Goal: Task Accomplishment & Management: Manage account settings

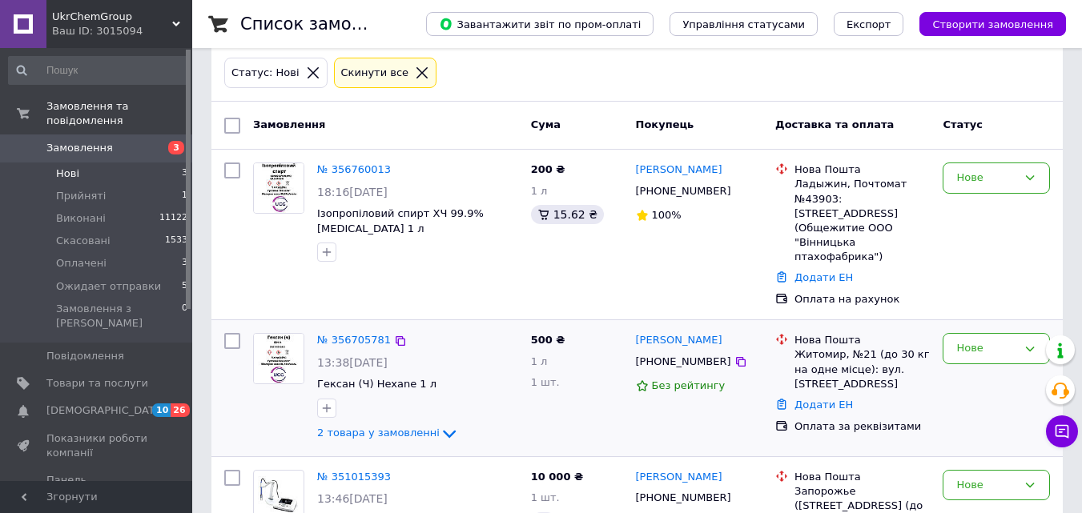
scroll to position [169, 0]
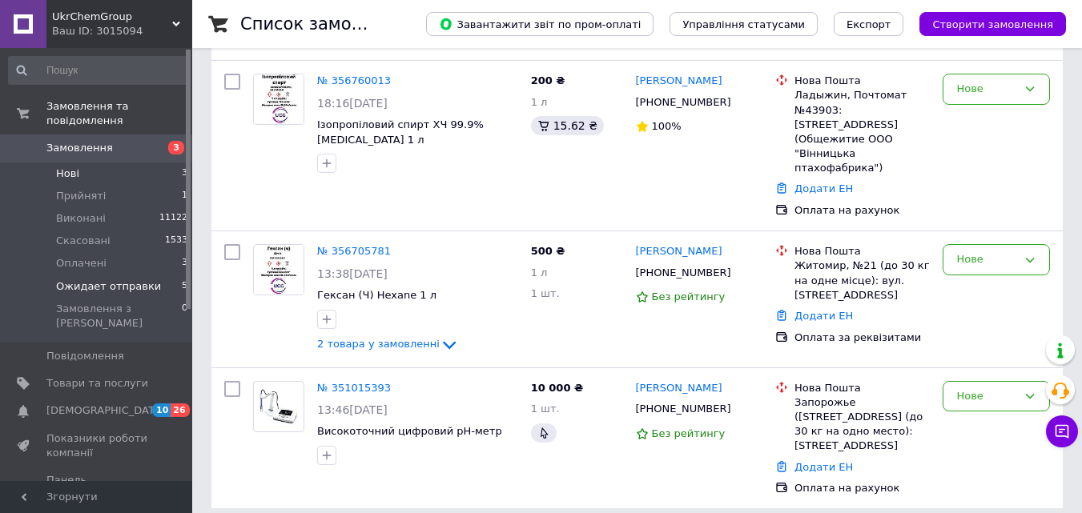
click at [133, 279] on span "Ожидает отправки" at bounding box center [108, 286] width 105 height 14
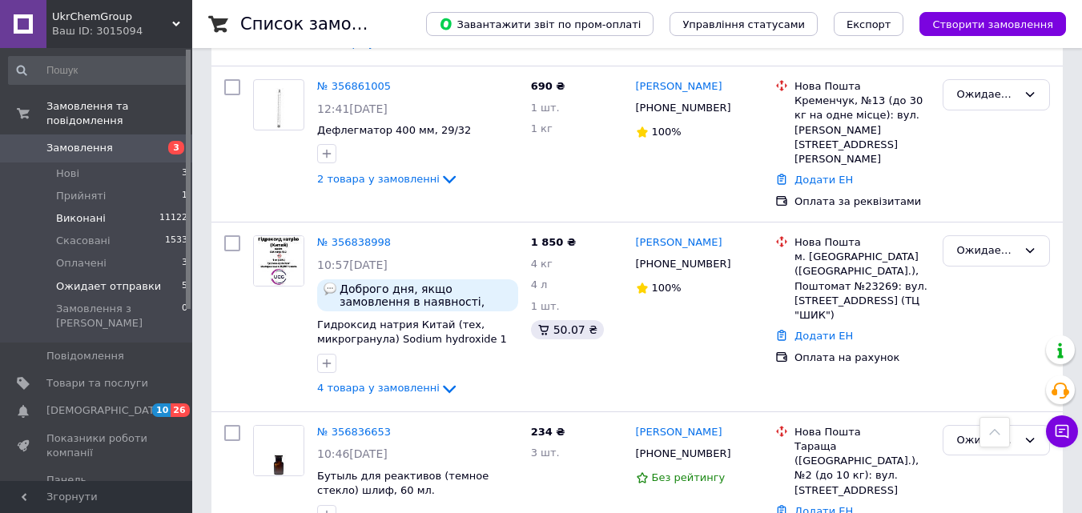
scroll to position [155, 0]
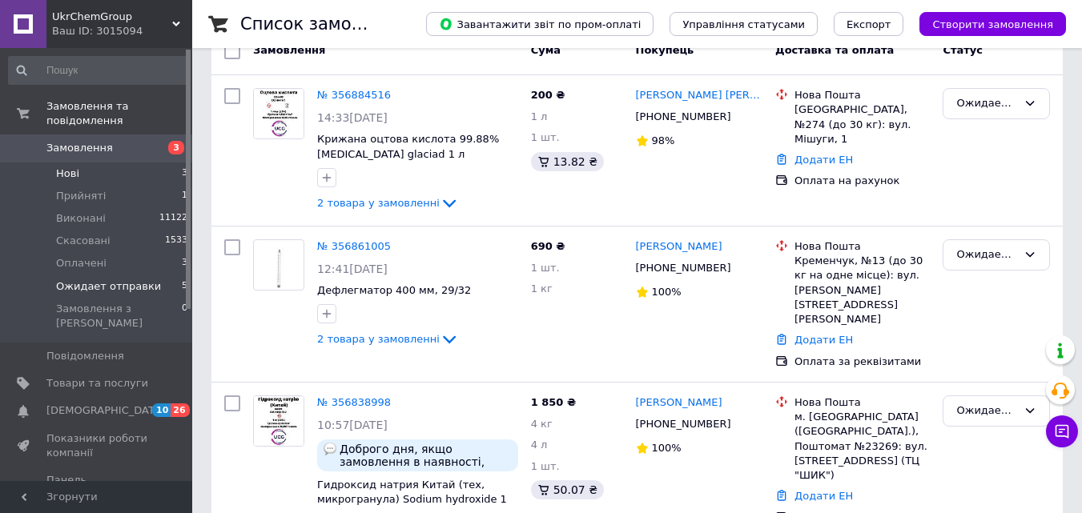
click at [75, 167] on span "Нові" at bounding box center [67, 174] width 23 height 14
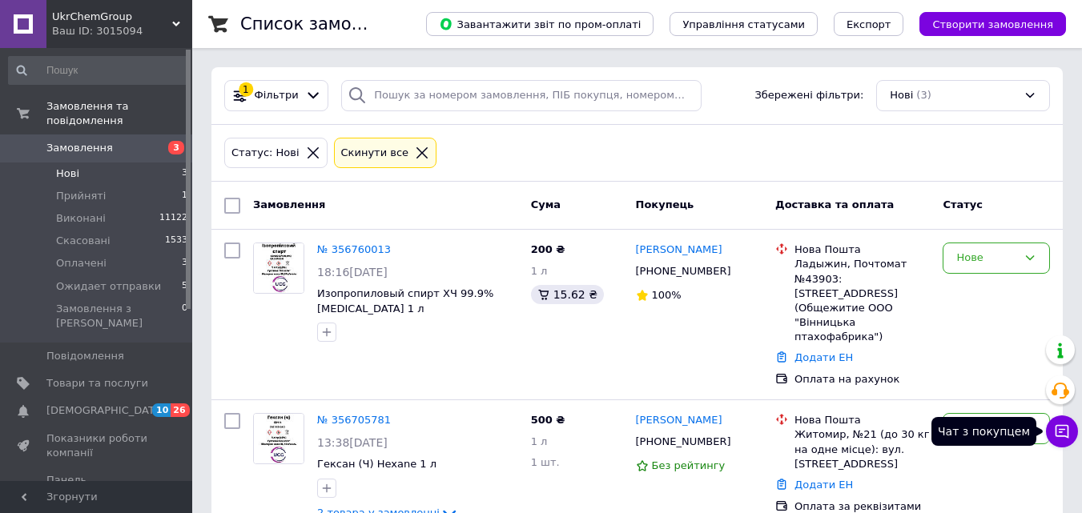
click at [1055, 430] on icon at bounding box center [1062, 432] width 16 height 16
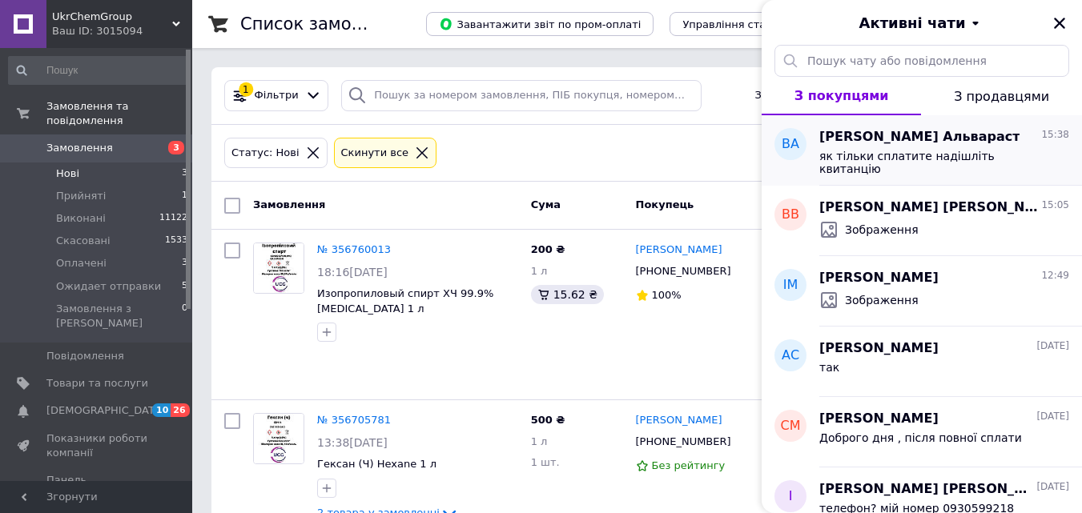
click at [972, 144] on div "[PERSON_NAME] Альвараст 15:38" at bounding box center [944, 137] width 250 height 18
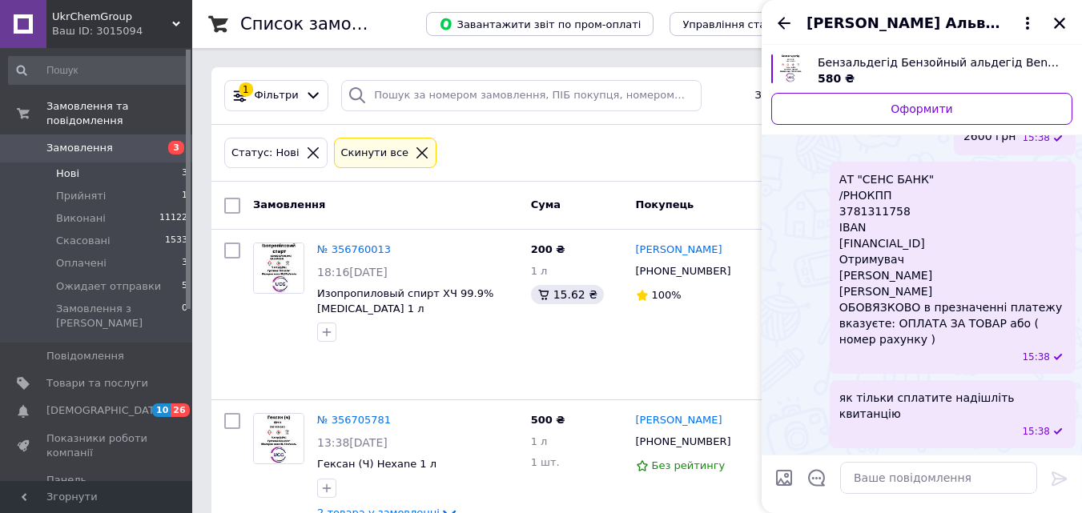
scroll to position [1037, 0]
click at [1056, 28] on icon "Закрити" at bounding box center [1059, 23] width 14 height 14
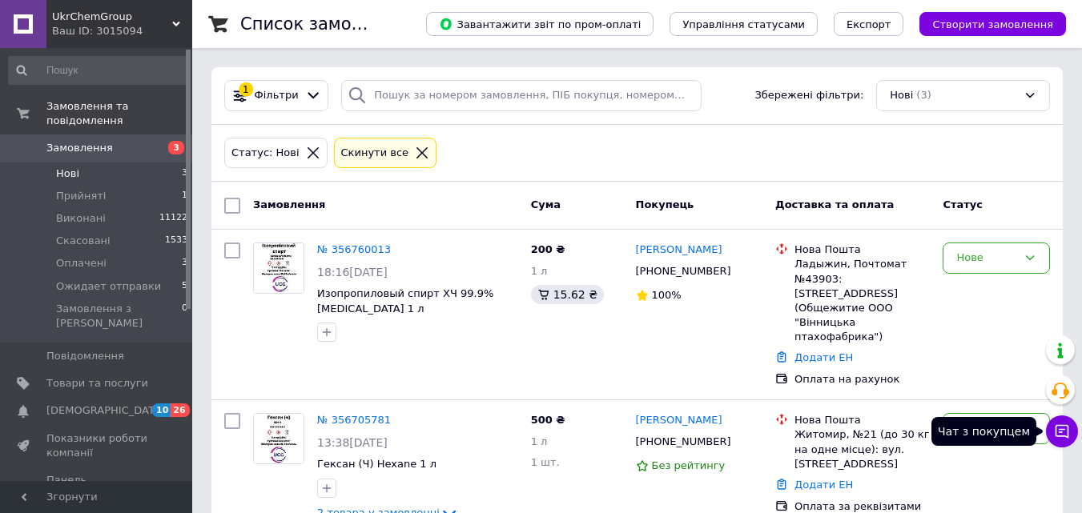
click at [1069, 436] on icon at bounding box center [1062, 432] width 16 height 16
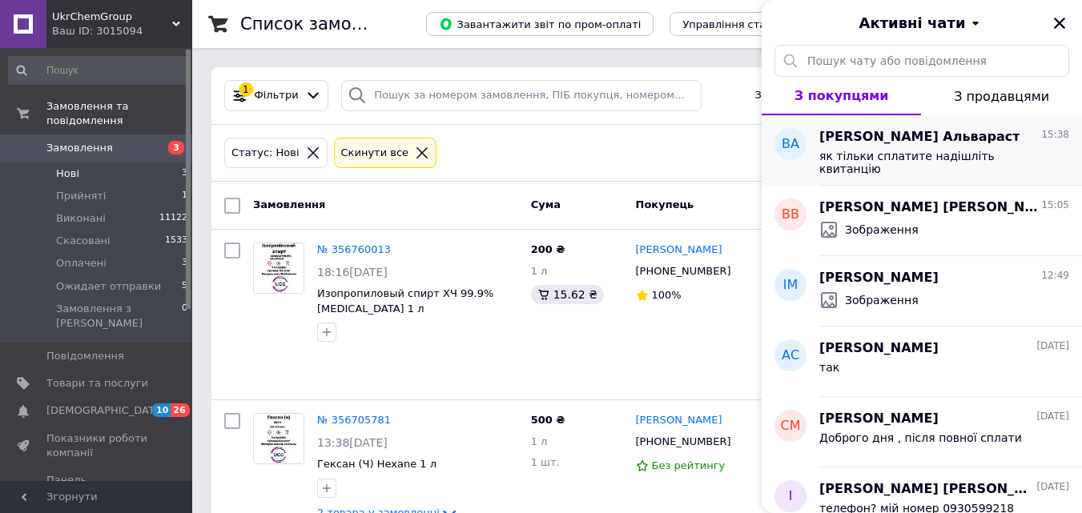
click at [930, 142] on div "[PERSON_NAME] Альвараст 15:38" at bounding box center [944, 137] width 250 height 18
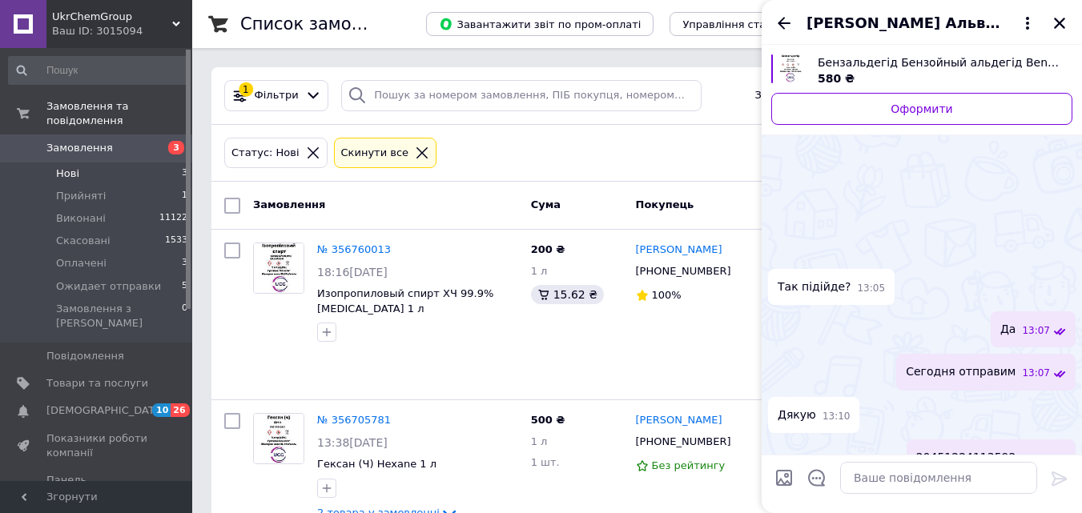
scroll to position [1359, 0]
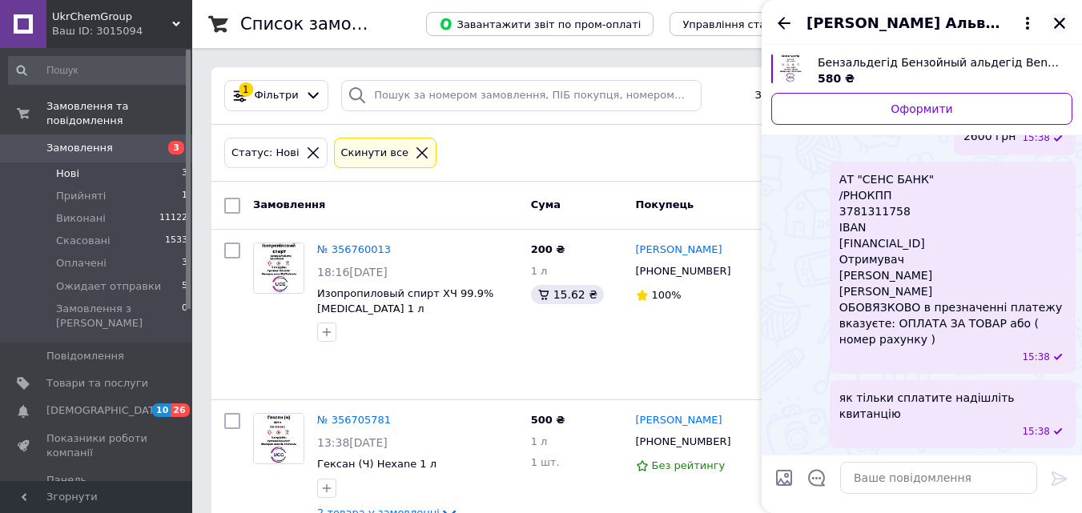
click at [1063, 18] on icon "Закрити" at bounding box center [1059, 23] width 11 height 11
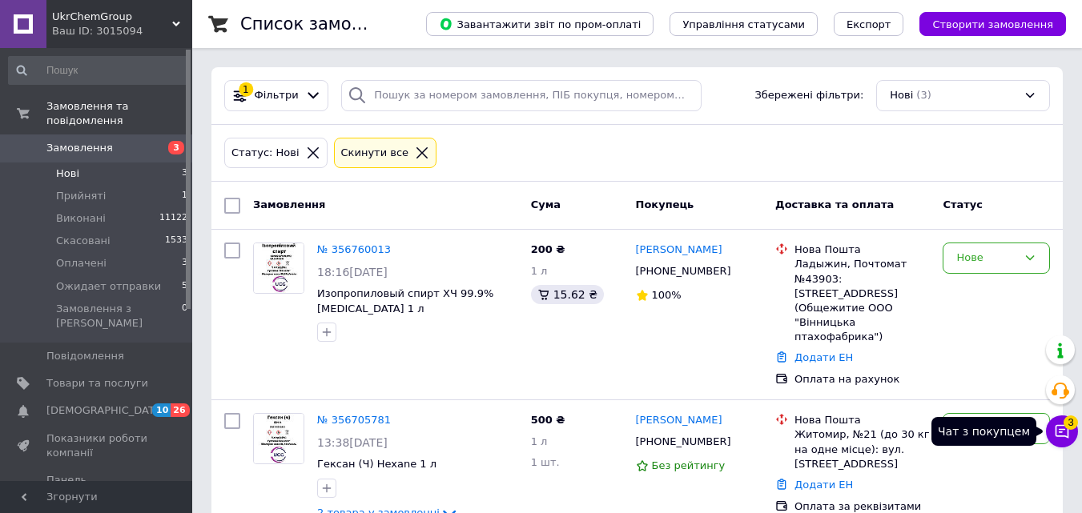
click at [1059, 429] on icon at bounding box center [1062, 432] width 14 height 14
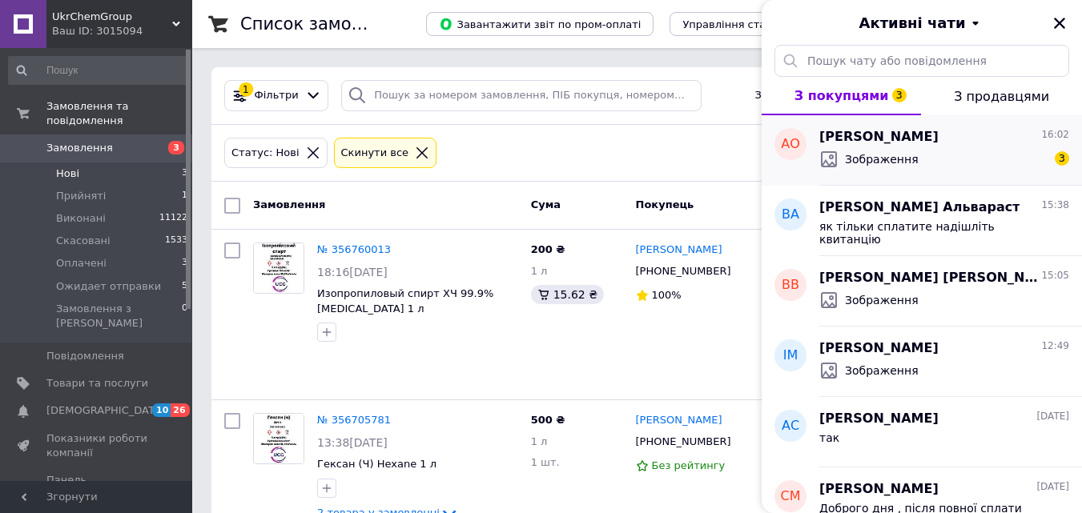
click at [889, 168] on div "Зображення" at bounding box center [868, 159] width 99 height 19
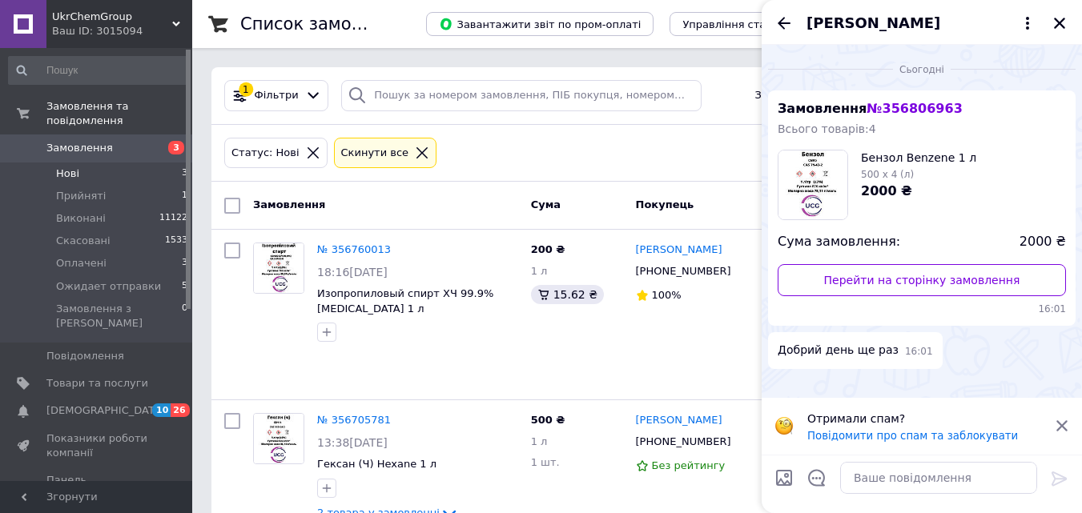
scroll to position [578, 0]
click at [781, 378] on img at bounding box center [774, 384] width 13 height 13
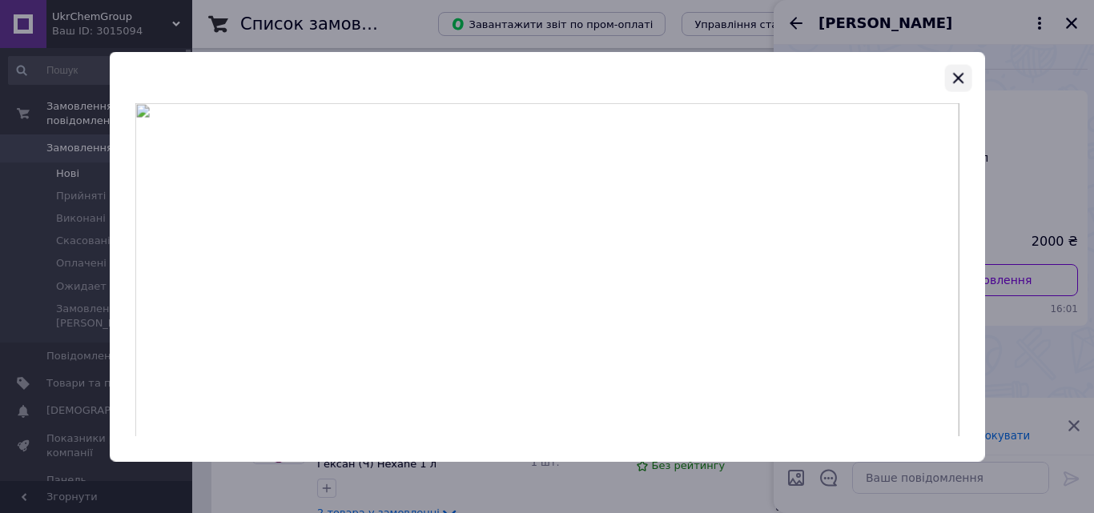
click at [961, 75] on icon "button" at bounding box center [958, 78] width 10 height 10
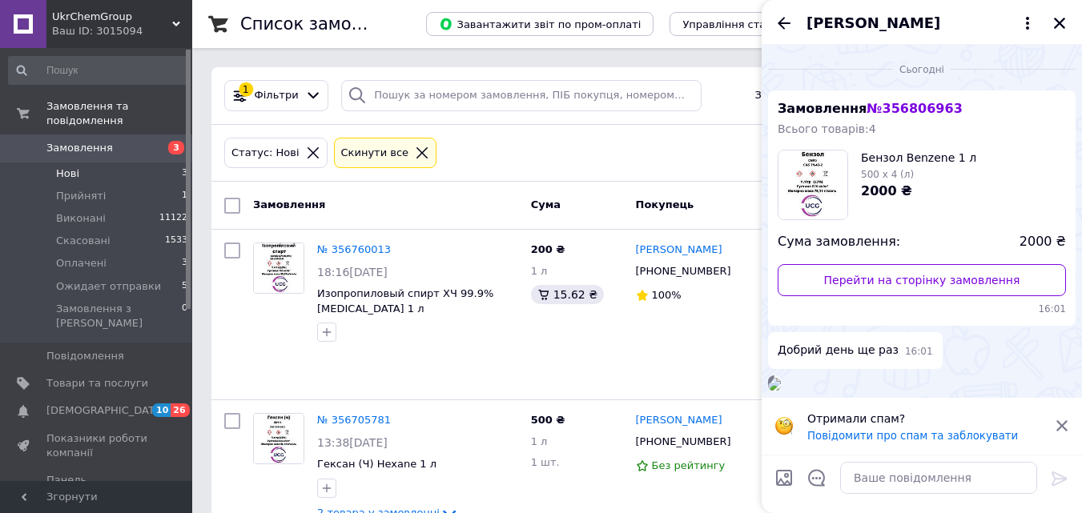
click at [1066, 424] on icon at bounding box center [1062, 426] width 14 height 14
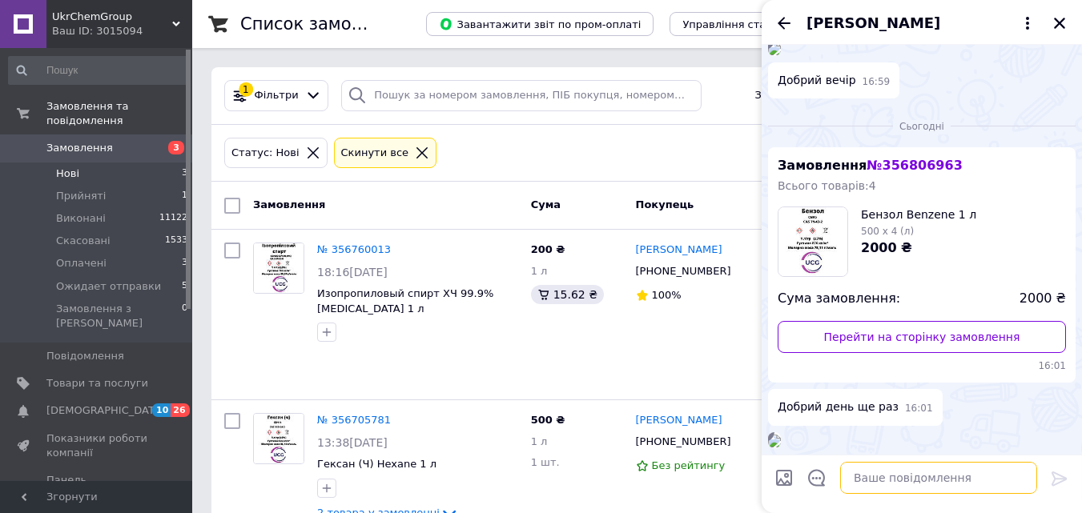
click at [930, 477] on textarea at bounding box center [938, 478] width 197 height 32
click at [900, 478] on textarea "Отправка будкт уже [DATE]" at bounding box center [922, 478] width 229 height 32
click at [963, 480] on textarea "Отправка будет уже [DATE]" at bounding box center [922, 478] width 229 height 32
type textarea "Отправка будет уже [DATE], почта уехала"
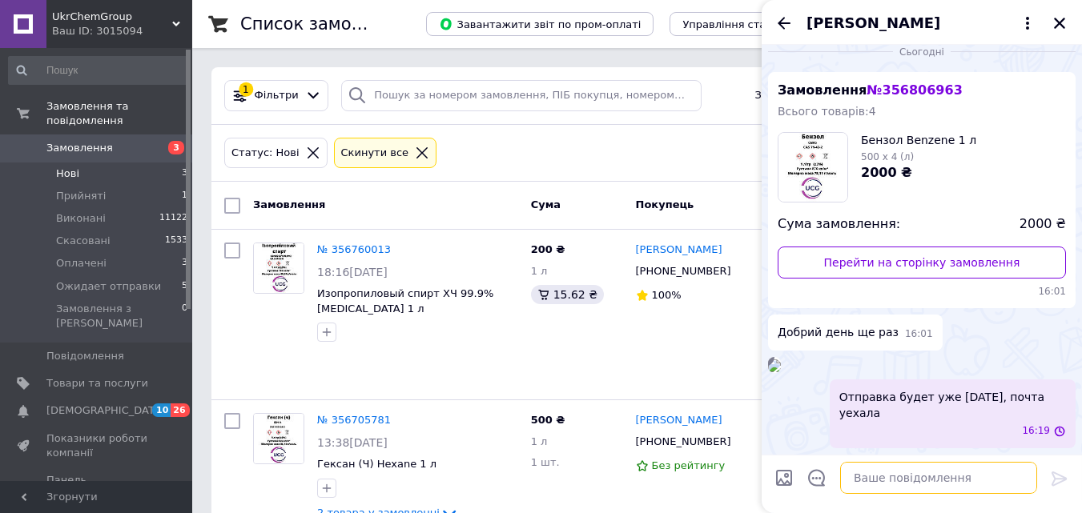
scroll to position [553, 0]
click at [632, 139] on div "Статус: Нові Cкинути все" at bounding box center [637, 154] width 832 height 38
click at [1055, 20] on icon "Закрити" at bounding box center [1059, 23] width 11 height 11
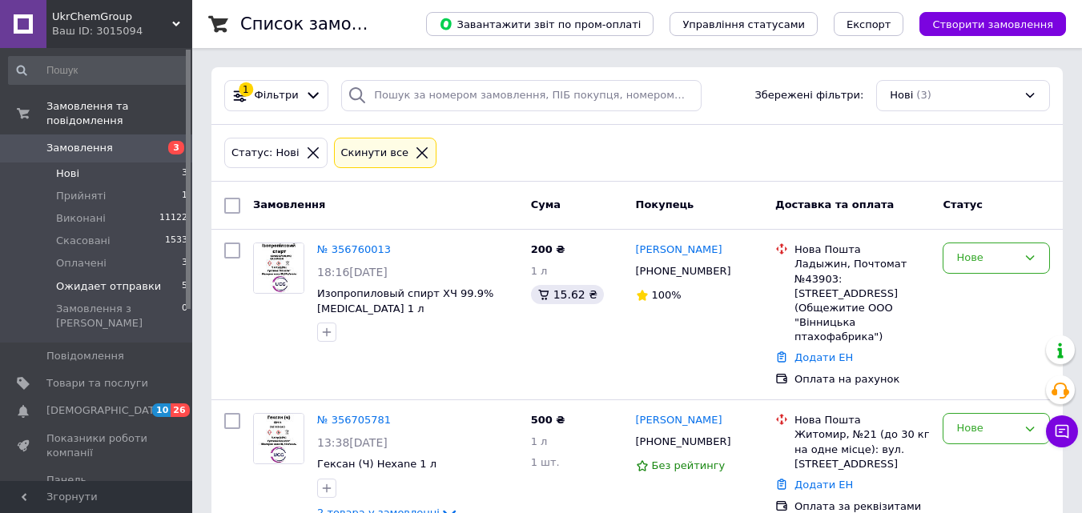
click at [129, 279] on span "Ожидает отправки" at bounding box center [108, 286] width 105 height 14
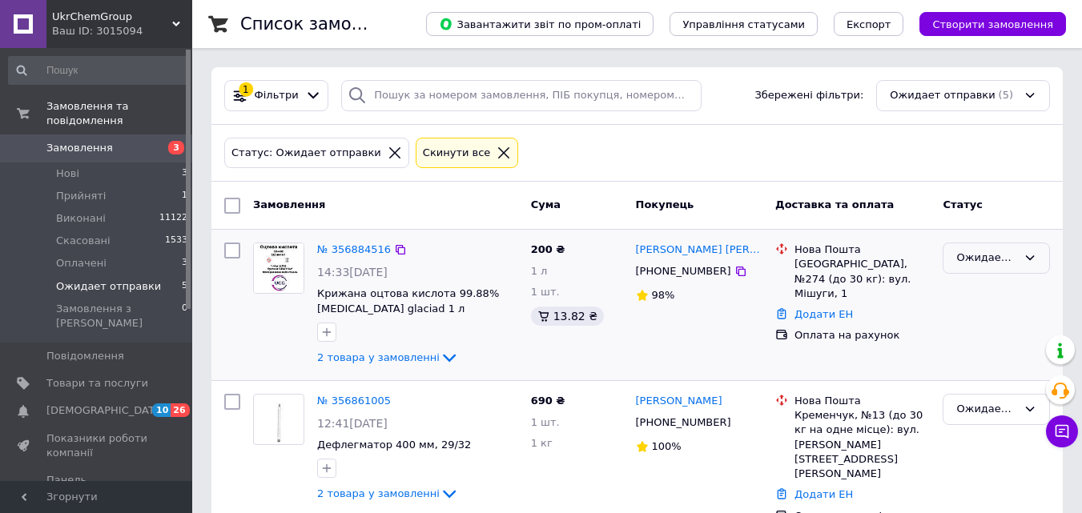
click at [987, 251] on div "Ожидает отправки" at bounding box center [986, 258] width 61 height 17
click at [995, 312] on li "Виконано" at bounding box center [996, 321] width 106 height 30
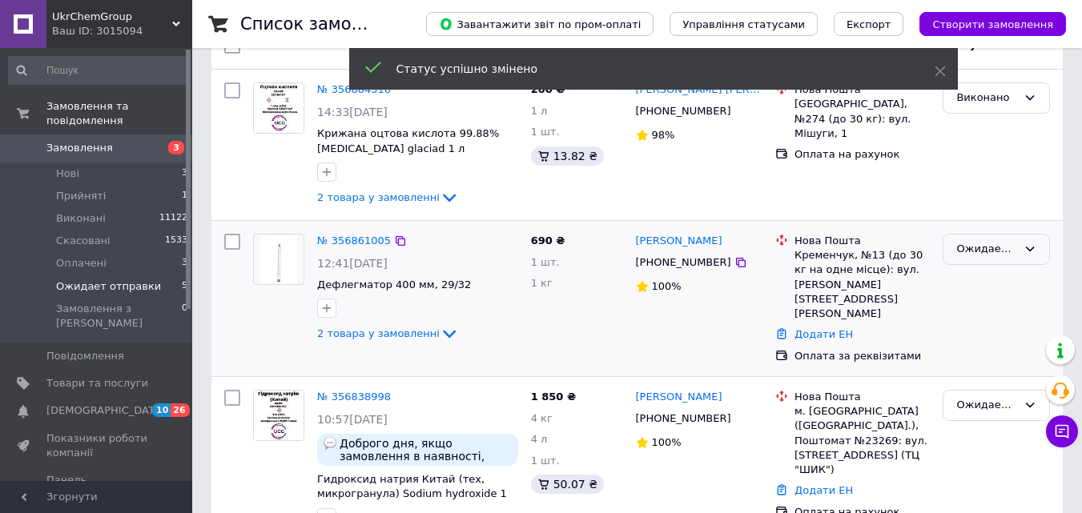
click at [968, 249] on div "Ожидает отправки" at bounding box center [986, 249] width 61 height 17
click at [974, 310] on li "Виконано" at bounding box center [996, 312] width 106 height 30
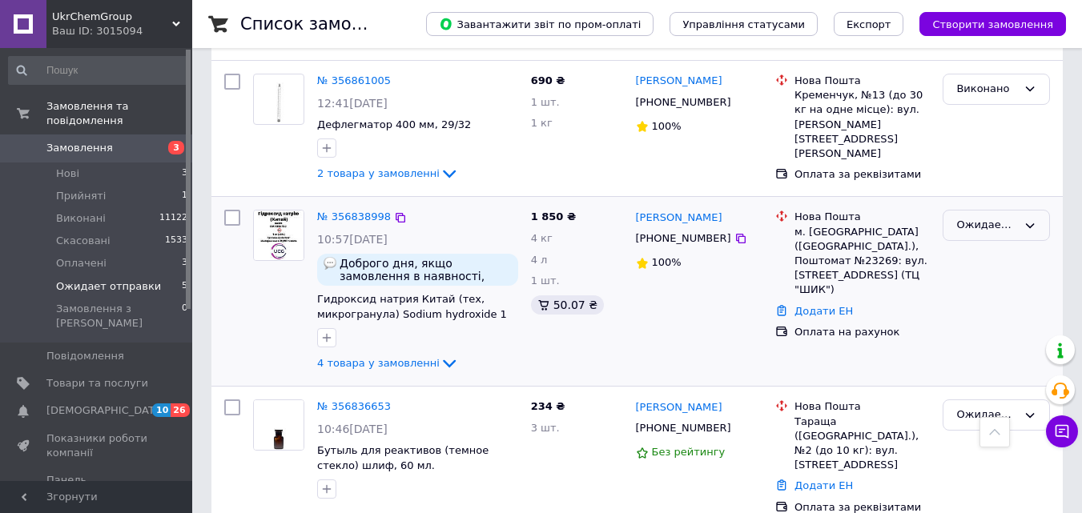
click at [973, 223] on div "Ожидает отправки" at bounding box center [986, 225] width 61 height 17
click at [976, 283] on li "Виконано" at bounding box center [996, 289] width 106 height 30
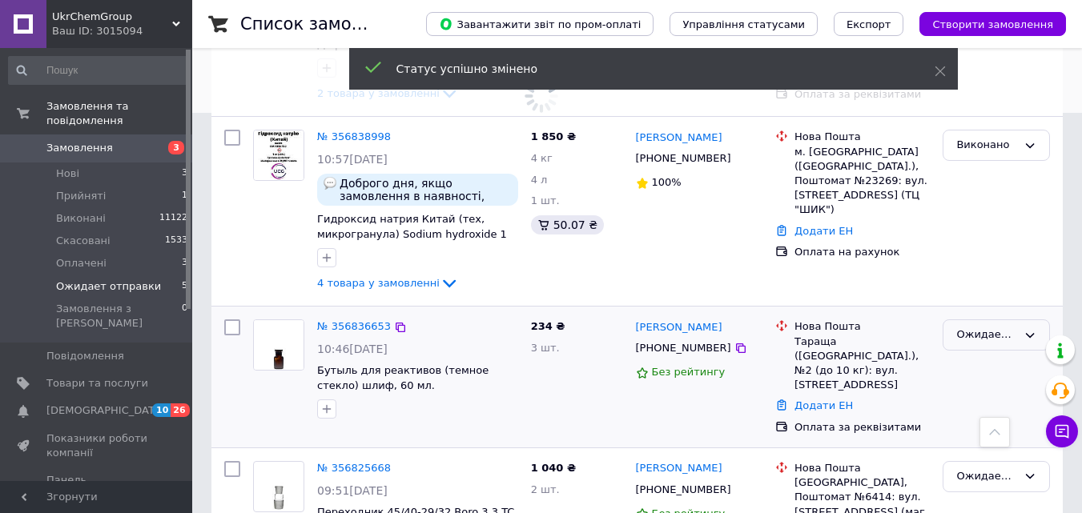
click at [983, 330] on div "Ожидает отправки" at bounding box center [986, 335] width 61 height 17
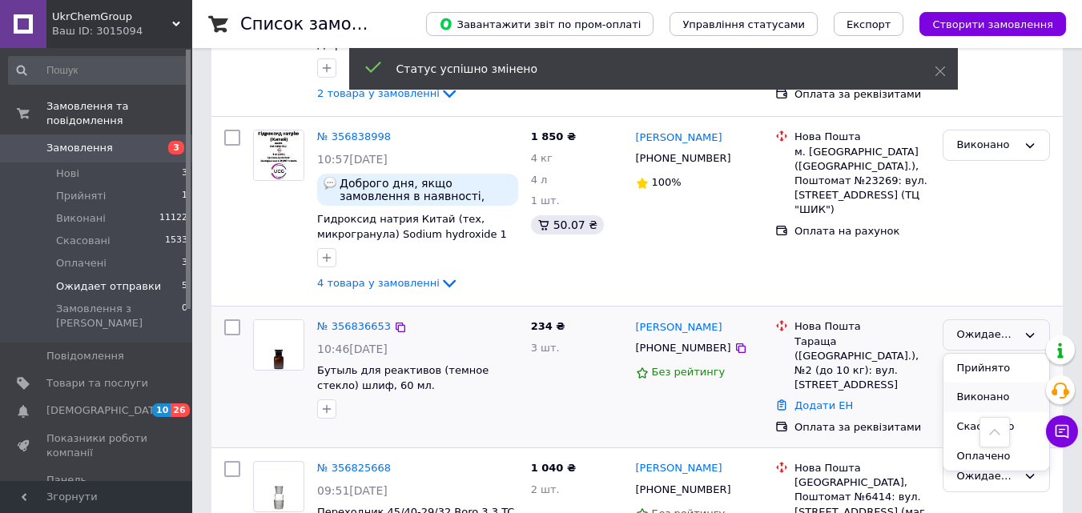
click at [967, 395] on li "Виконано" at bounding box center [996, 398] width 106 height 30
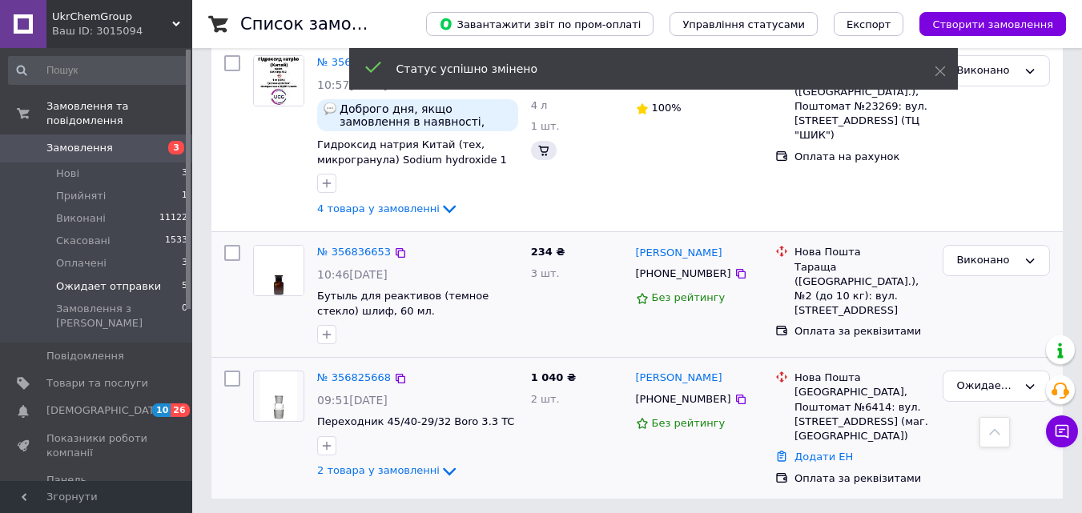
scroll to position [474, 0]
click at [975, 383] on div "Ожидает отправки" at bounding box center [986, 387] width 61 height 17
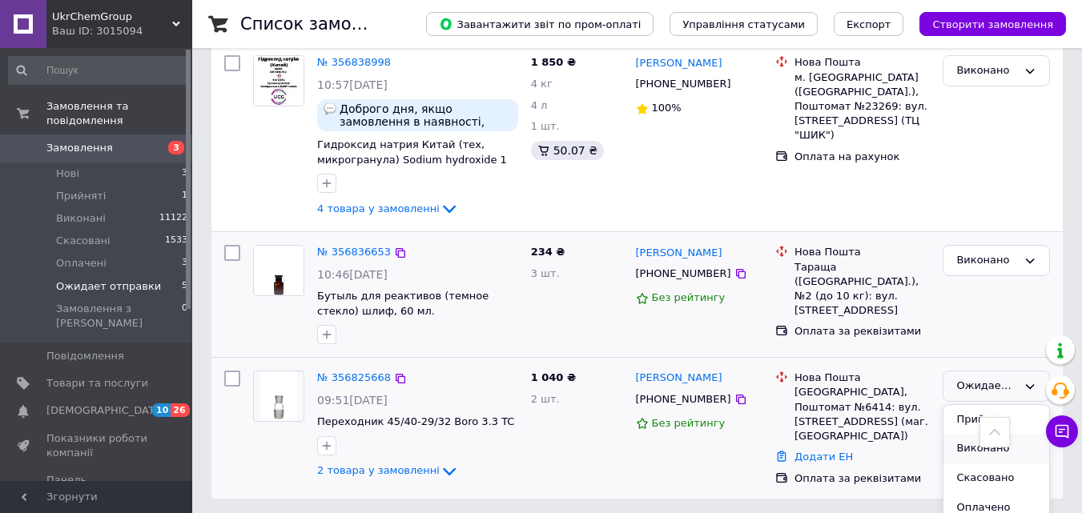
click at [963, 448] on li "Виконано" at bounding box center [996, 449] width 106 height 30
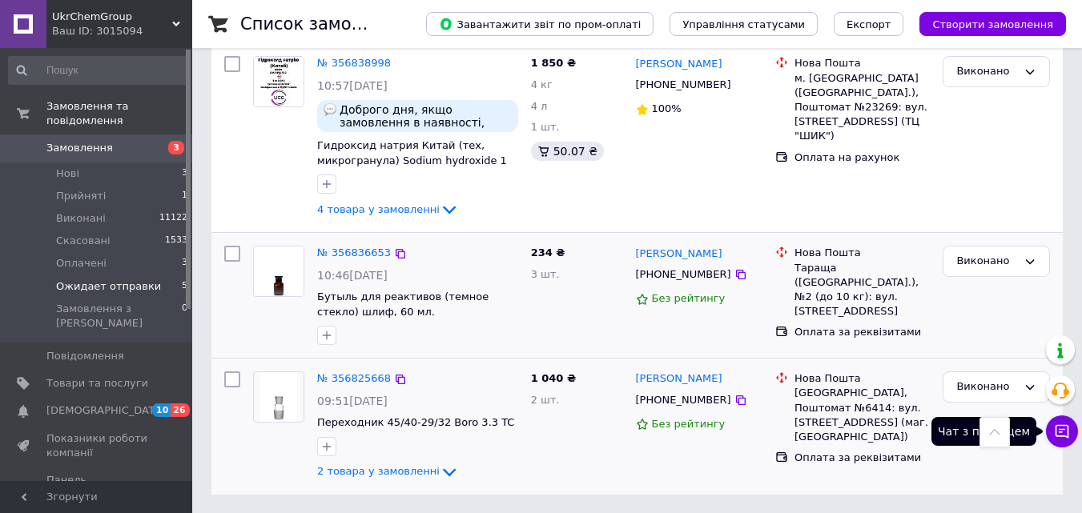
click at [1062, 434] on icon at bounding box center [1062, 432] width 16 height 16
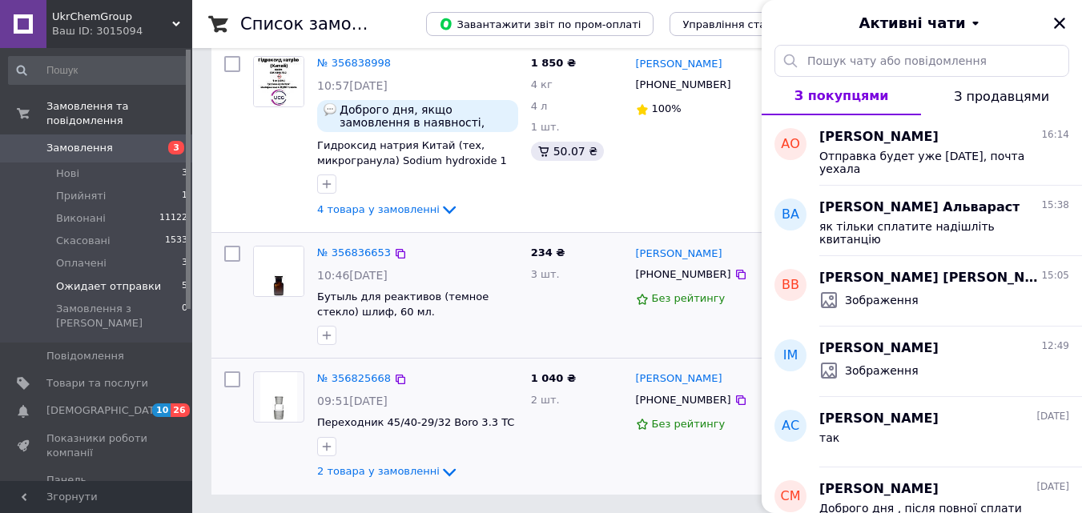
click at [131, 141] on span "Замовлення" at bounding box center [97, 148] width 102 height 14
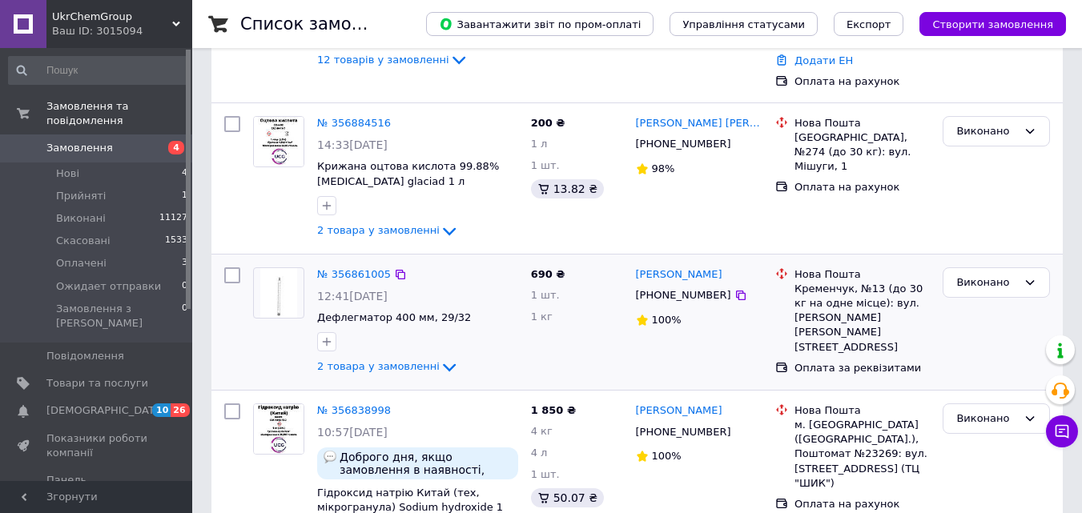
scroll to position [480, 0]
